Goal: Task Accomplishment & Management: Manage account settings

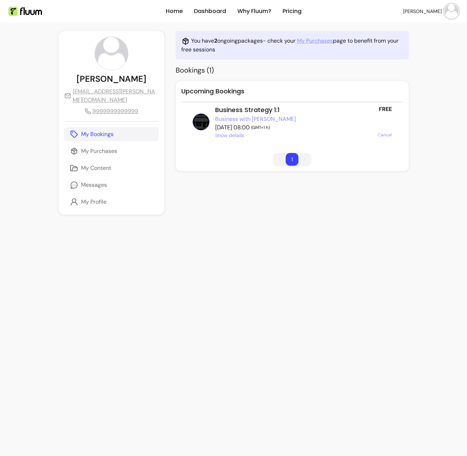
click at [322, 40] on link "My Purchases" at bounding box center [315, 41] width 36 height 8
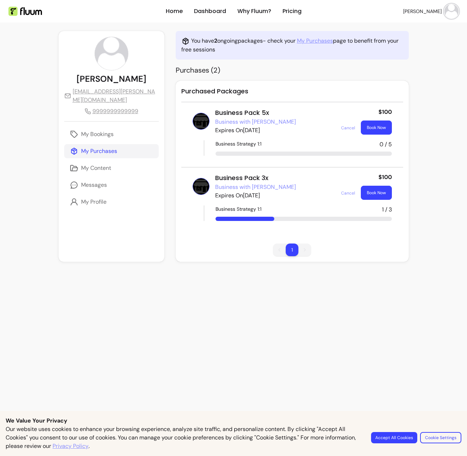
click at [215, 293] on div "**********" at bounding box center [234, 259] width 350 height 456
